Goal: Entertainment & Leisure: Consume media (video, audio)

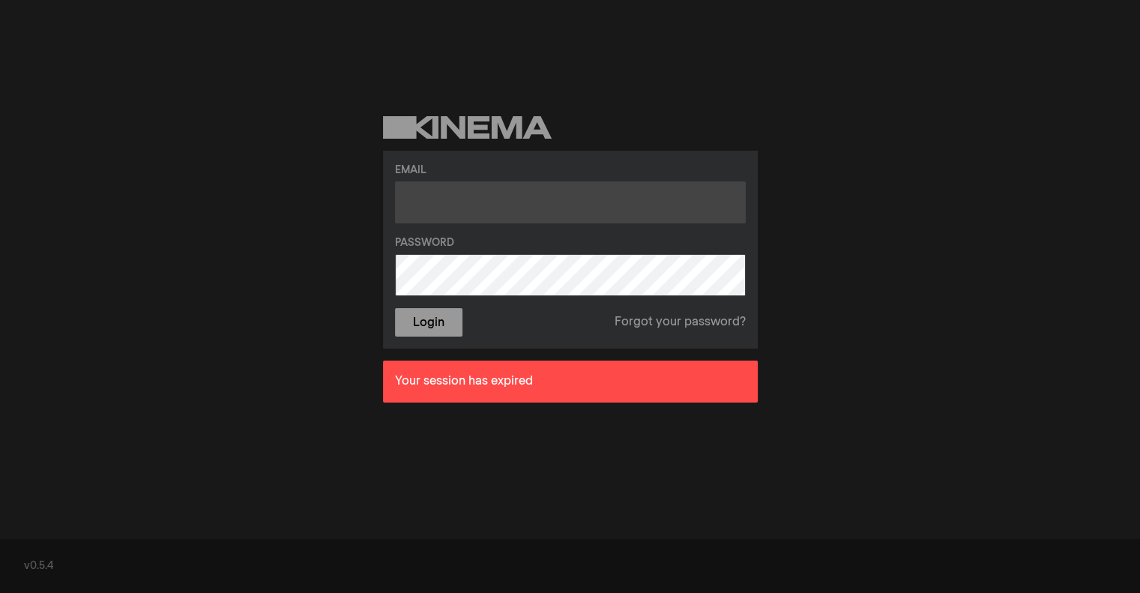
click at [445, 214] on input "text" at bounding box center [570, 202] width 351 height 42
type input "[EMAIL_ADDRESS][DOMAIN_NAME]"
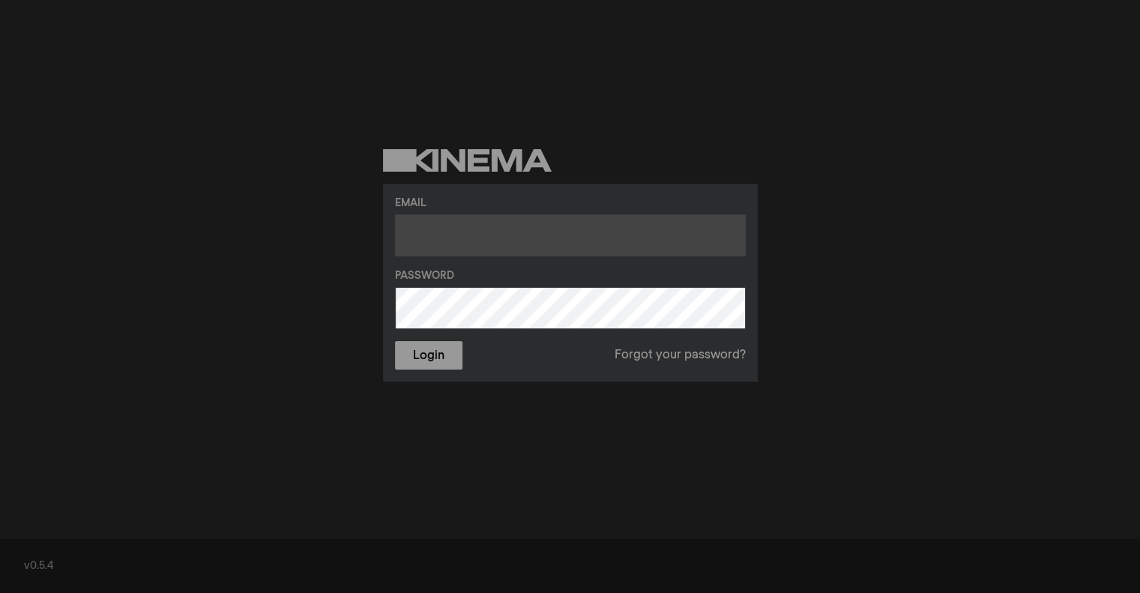
click at [472, 239] on input "text" at bounding box center [570, 235] width 351 height 42
type input "[EMAIL_ADDRESS][DOMAIN_NAME]"
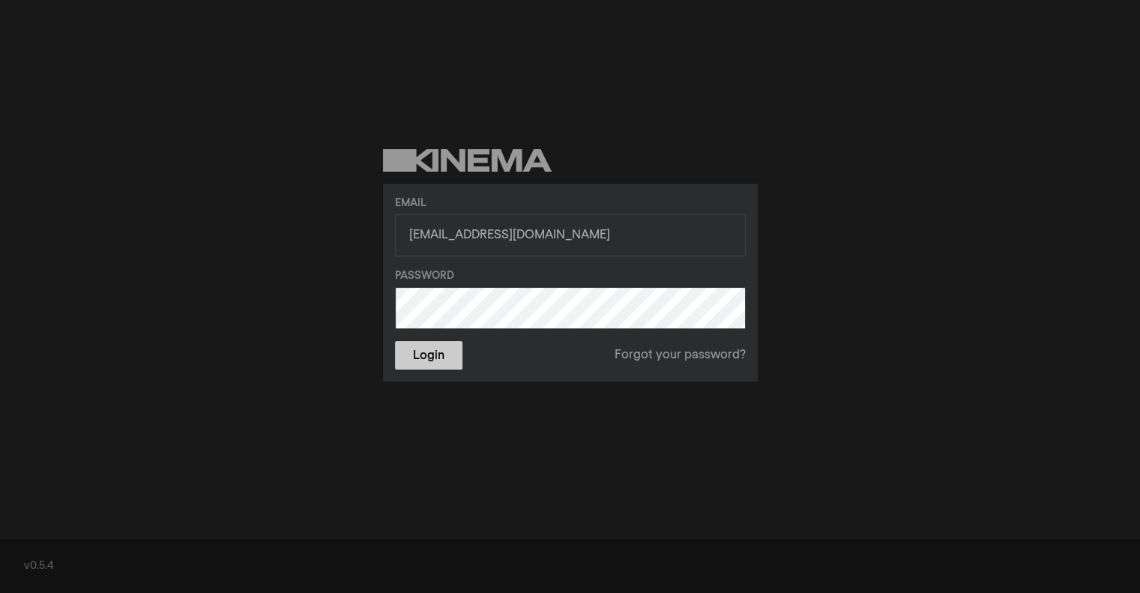
click at [424, 353] on button "Login" at bounding box center [428, 355] width 67 height 28
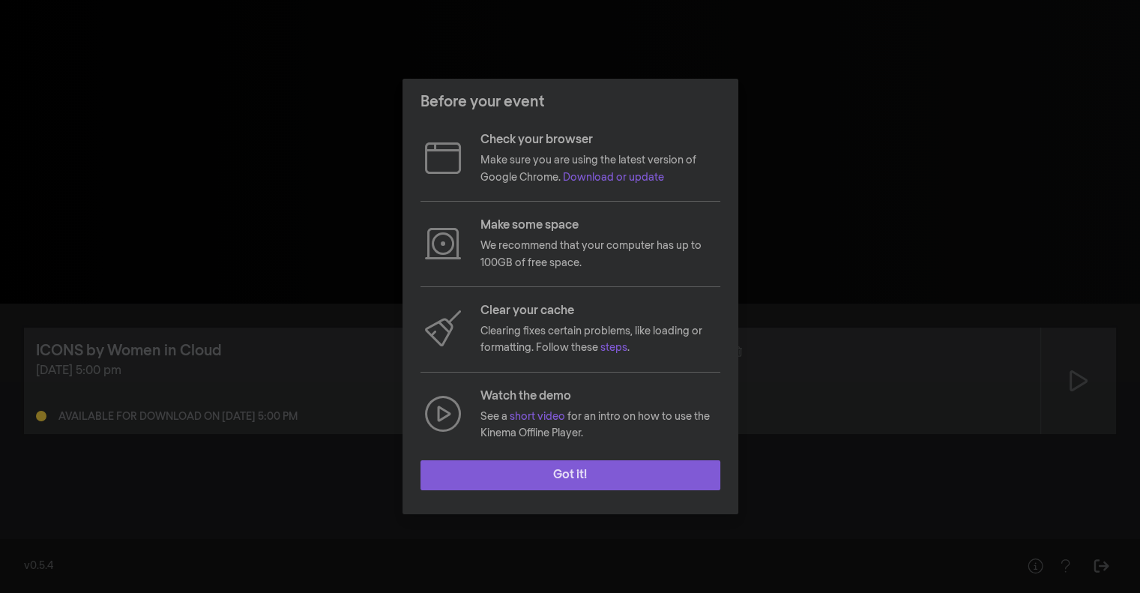
click at [622, 475] on button "Got it!" at bounding box center [571, 475] width 300 height 30
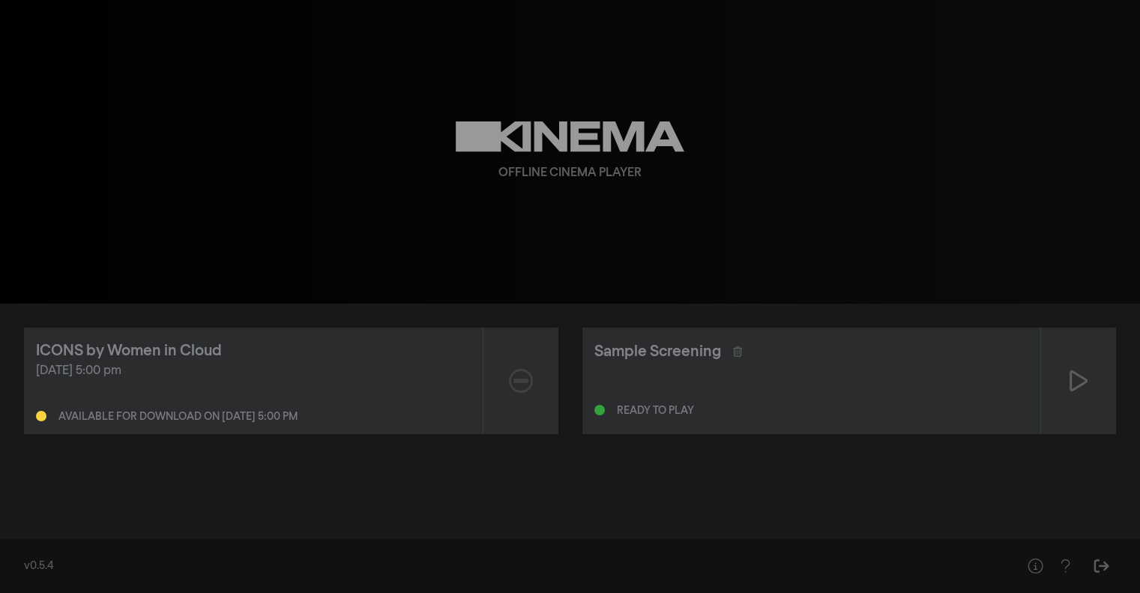
click at [814, 252] on div "Offline Cinema Player" at bounding box center [571, 152] width 540 height 304
click at [660, 356] on div "Sample Screening" at bounding box center [657, 351] width 127 height 22
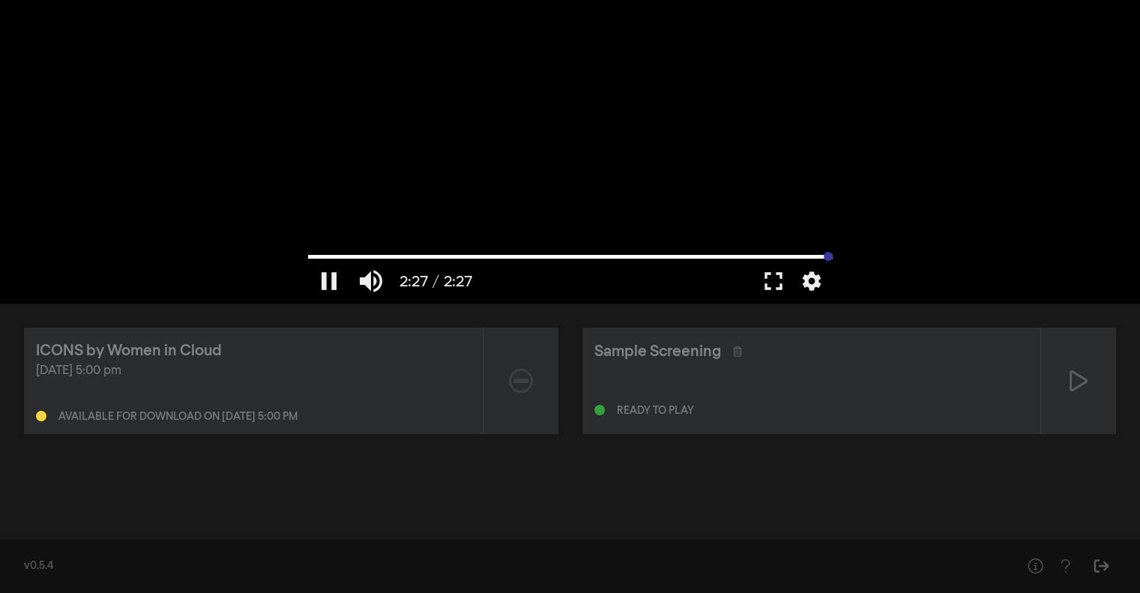
drag, startPoint x: 320, startPoint y: 255, endPoint x: 880, endPoint y: 250, distance: 560.0
click at [833, 252] on input "Seek" at bounding box center [570, 256] width 525 height 9
drag, startPoint x: 831, startPoint y: 256, endPoint x: 475, endPoint y: 256, distance: 355.3
click at [475, 256] on input "Seek" at bounding box center [570, 256] width 525 height 9
drag, startPoint x: 475, startPoint y: 256, endPoint x: 298, endPoint y: 256, distance: 177.7
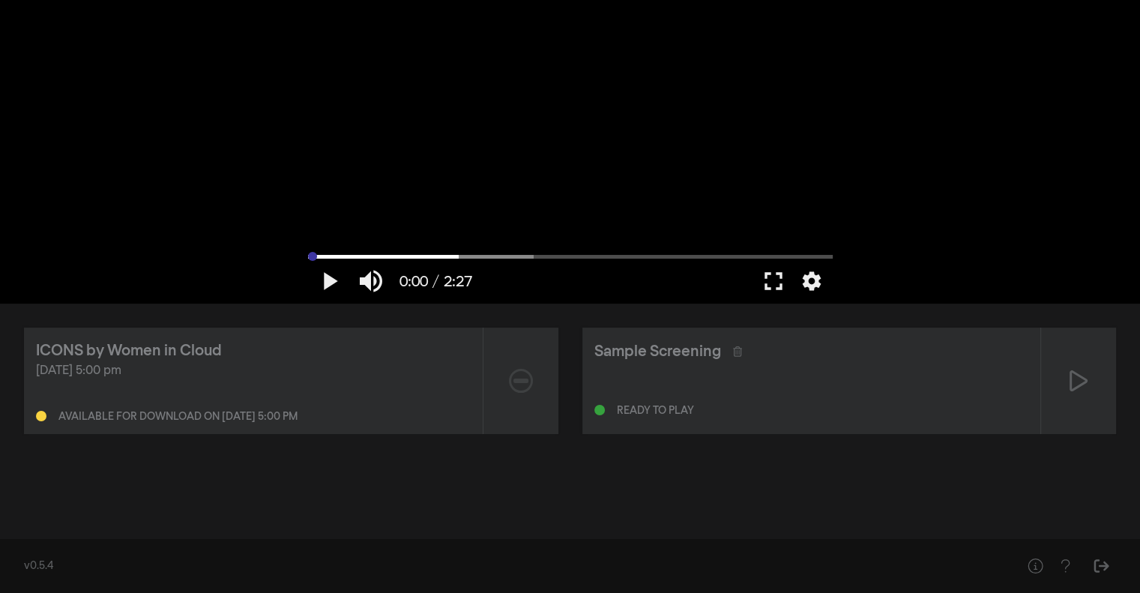
click at [308, 256] on input "Seek" at bounding box center [570, 256] width 525 height 9
click at [141, 253] on div "play_arrow 0:00 / 2:27 volume_up fullscreen settings closed_caption Captions Of…" at bounding box center [570, 152] width 1140 height 304
click at [111, 355] on div "ICONS by Women in Cloud" at bounding box center [129, 351] width 186 height 22
click at [193, 348] on div "ICONS by Women in Cloud" at bounding box center [129, 351] width 186 height 22
drag, startPoint x: 417, startPoint y: 258, endPoint x: 255, endPoint y: 257, distance: 161.9
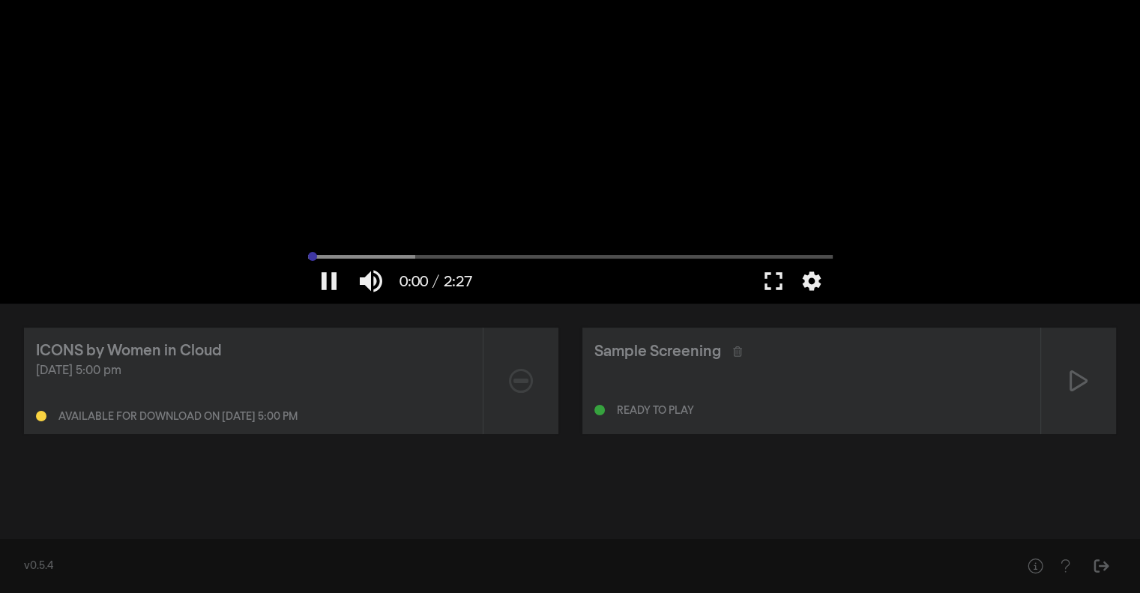
click at [308, 257] on input "Seek" at bounding box center [570, 256] width 525 height 9
click at [319, 284] on button "play_arrow" at bounding box center [329, 281] width 42 height 45
click at [370, 256] on input "Seek" at bounding box center [570, 256] width 525 height 9
click at [428, 257] on input "Seek" at bounding box center [570, 256] width 525 height 9
click at [513, 259] on input "Seek" at bounding box center [570, 256] width 525 height 9
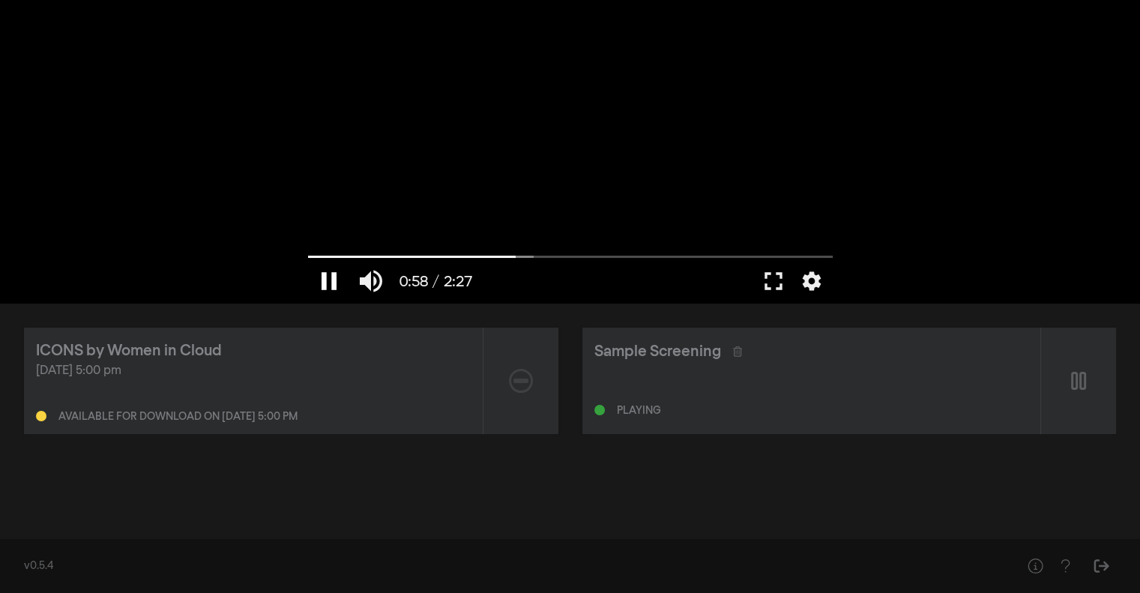
click at [330, 286] on button "pause" at bounding box center [329, 281] width 42 height 45
type input "58.393666"
click at [192, 349] on div "ICONS by Women in Cloud" at bounding box center [129, 351] width 186 height 22
